Goal: Task Accomplishment & Management: Manage account settings

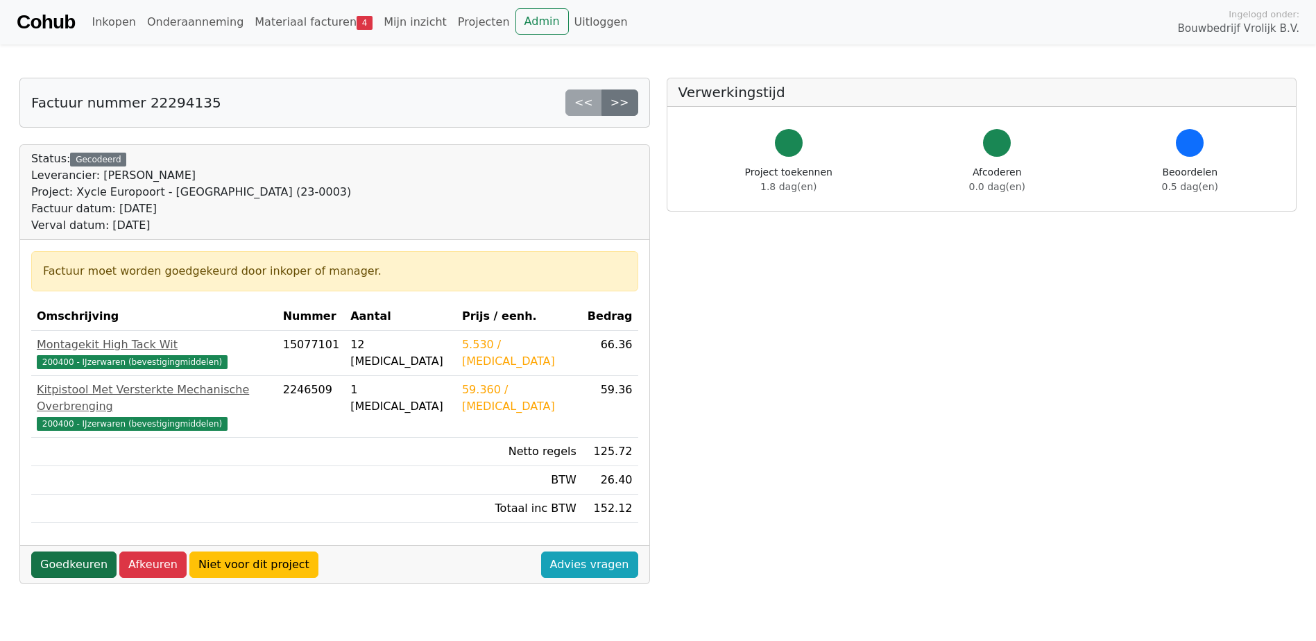
click at [88, 551] on link "Goedkeuren" at bounding box center [73, 564] width 85 height 26
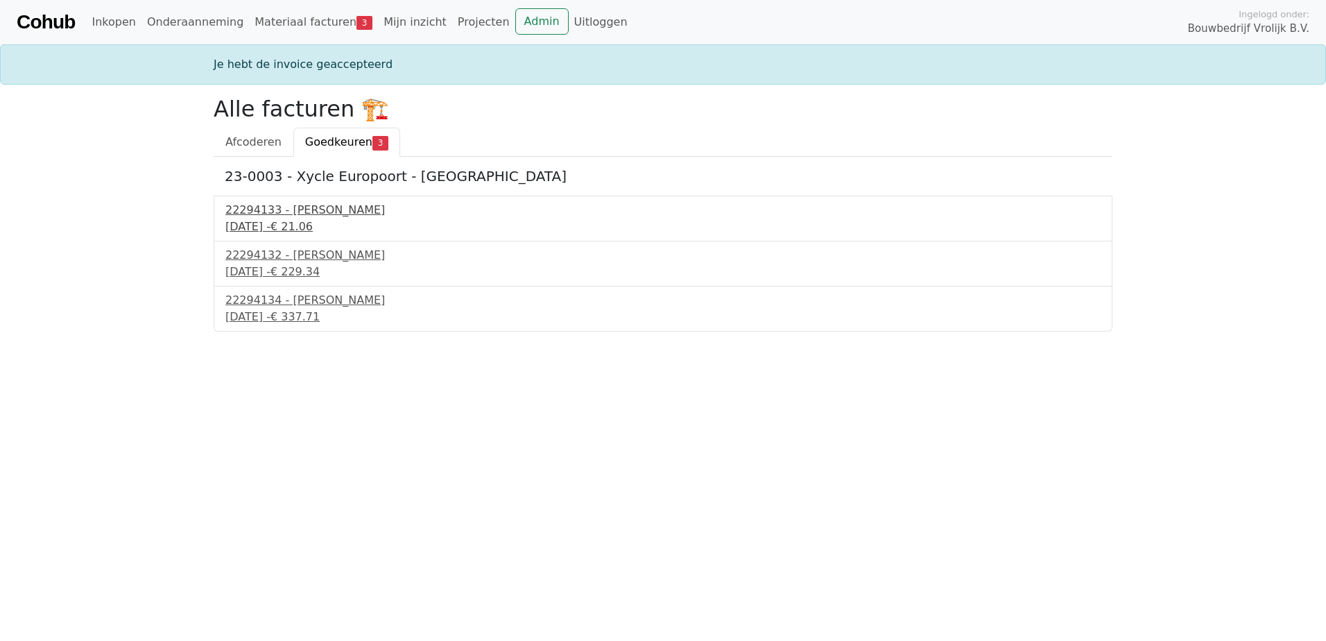
click at [307, 212] on div "22294133 - Isero" at bounding box center [662, 210] width 875 height 17
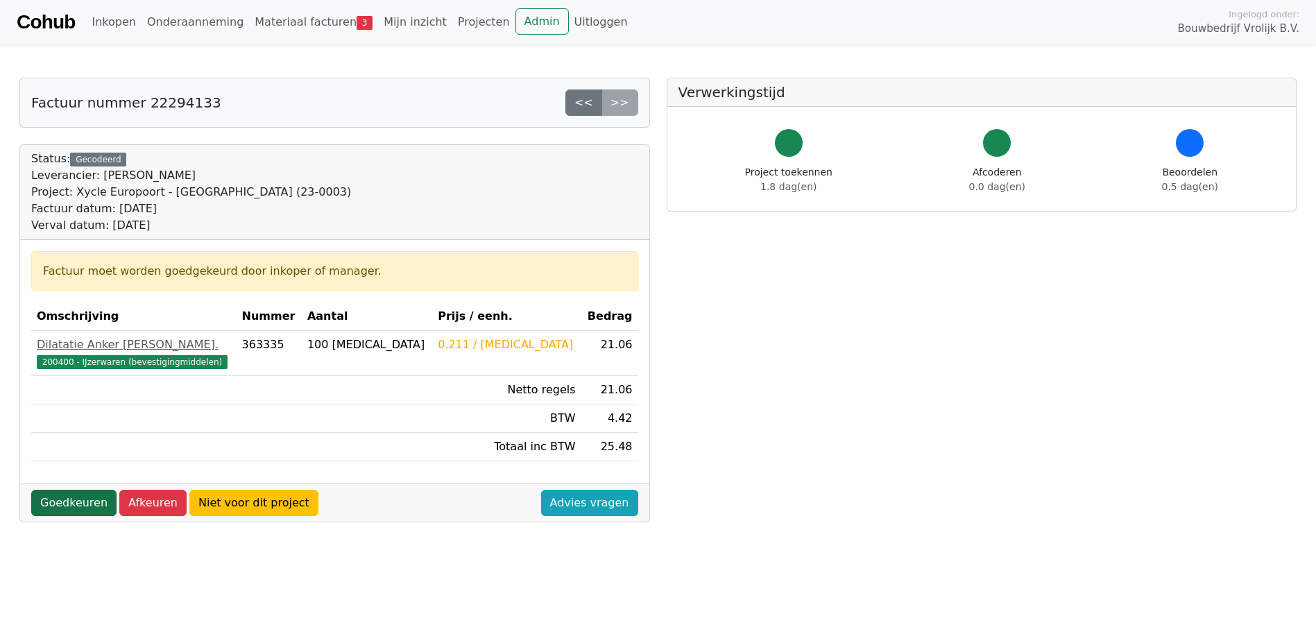
click at [58, 492] on link "Goedkeuren" at bounding box center [73, 503] width 85 height 26
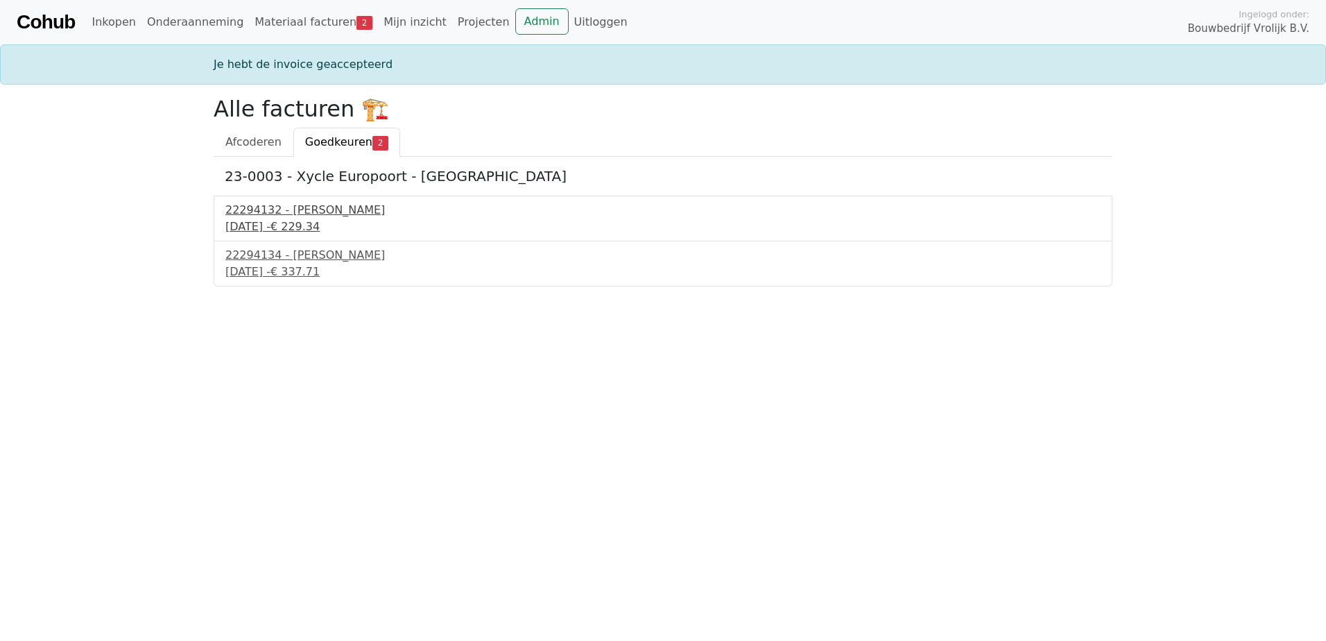
click at [298, 212] on div "22294132 - Isero" at bounding box center [662, 210] width 875 height 17
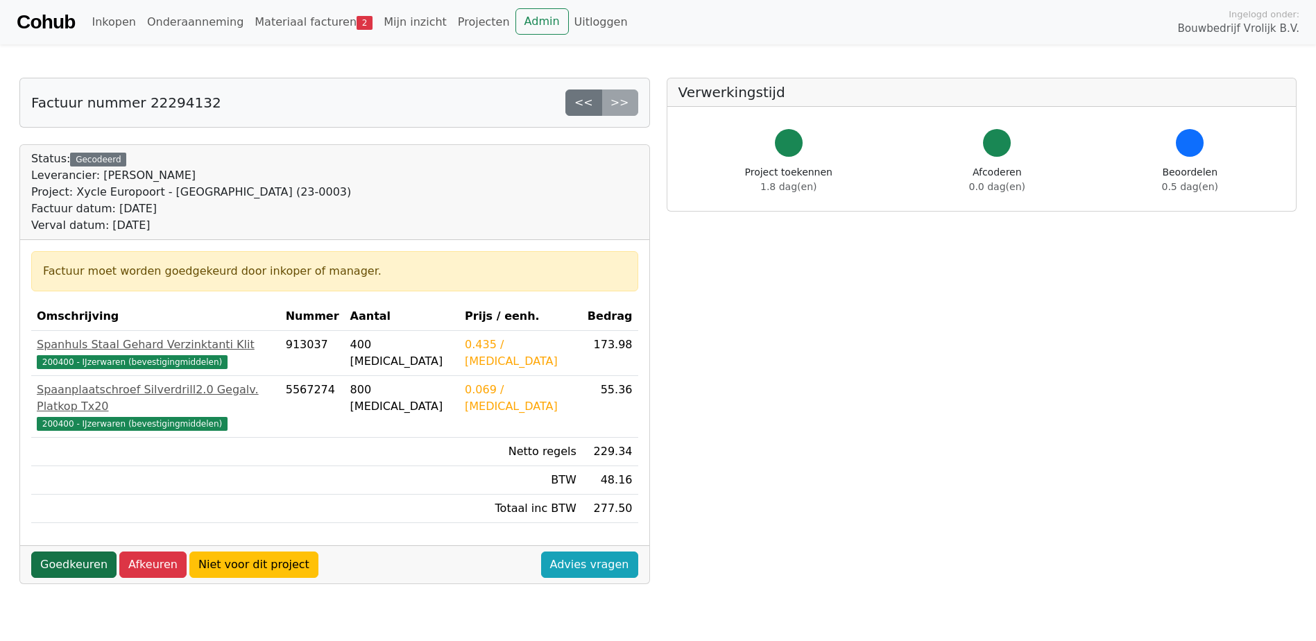
click at [67, 551] on link "Goedkeuren" at bounding box center [73, 564] width 85 height 26
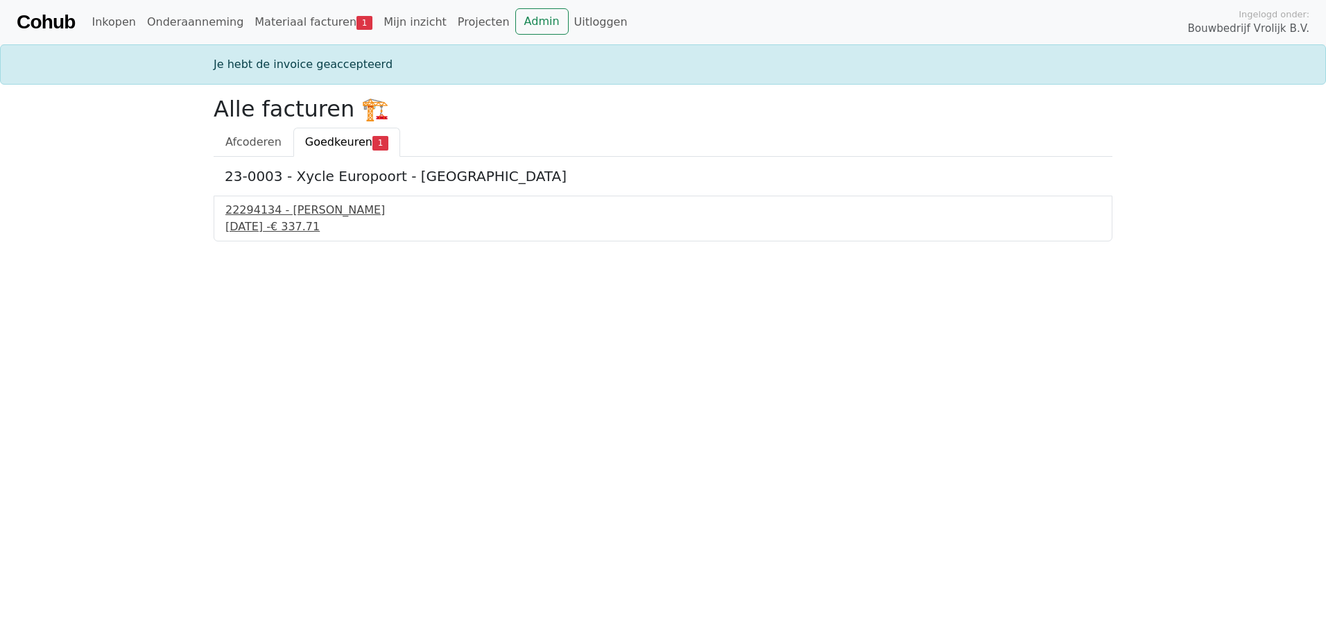
click at [260, 212] on div "22294134 - Isero" at bounding box center [662, 210] width 875 height 17
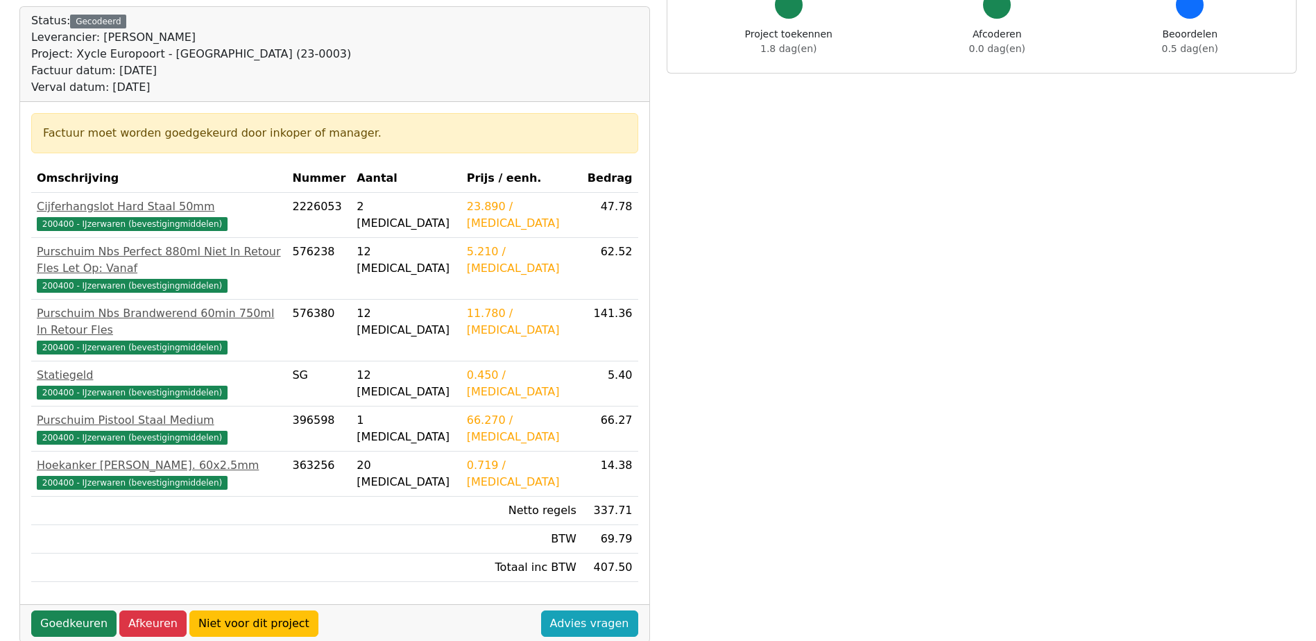
scroll to position [139, 0]
click at [96, 610] on link "Goedkeuren" at bounding box center [73, 623] width 85 height 26
